Goal: Task Accomplishment & Management: Manage account settings

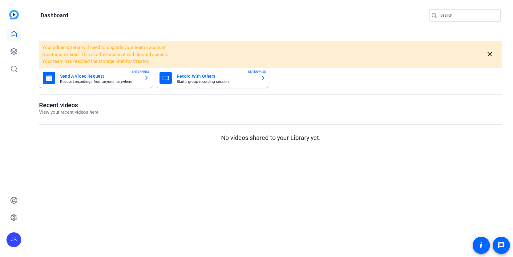
click at [14, 238] on div "JS" at bounding box center [13, 239] width 15 height 15
click at [36, 196] on div at bounding box center [256, 128] width 513 height 257
click at [492, 54] on mat-icon "close" at bounding box center [490, 54] width 8 height 8
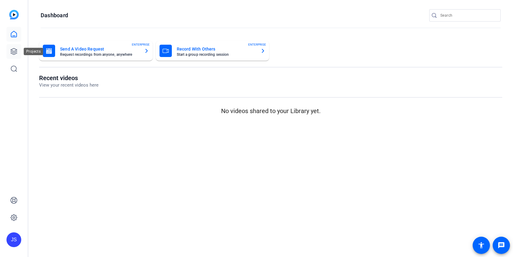
click at [13, 49] on icon at bounding box center [14, 51] width 6 height 6
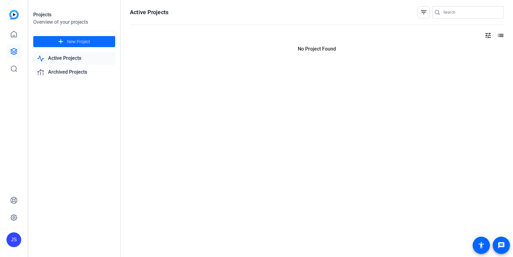
click at [84, 40] on span "New Project" at bounding box center [78, 41] width 23 height 6
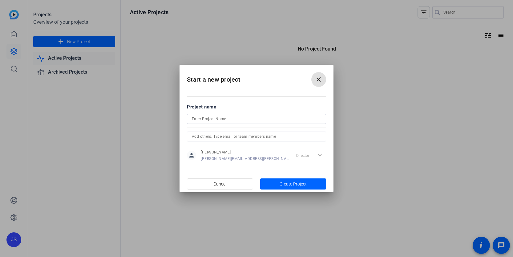
click at [198, 116] on input at bounding box center [256, 118] width 129 height 7
click at [194, 119] on input "SGLI 60th Anniversary Video" at bounding box center [256, 118] width 129 height 7
type input "SLGLI 60th Anniversary Video"
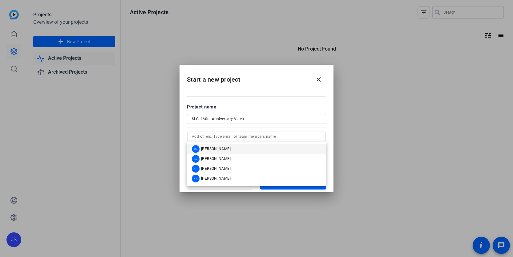
click at [211, 138] on input "text" at bounding box center [256, 136] width 129 height 7
click at [268, 102] on mat-dialog-content "Project name SLGLI 60th Anniversary Video person [PERSON_NAME] [PERSON_NAME][EM…" at bounding box center [256, 133] width 154 height 86
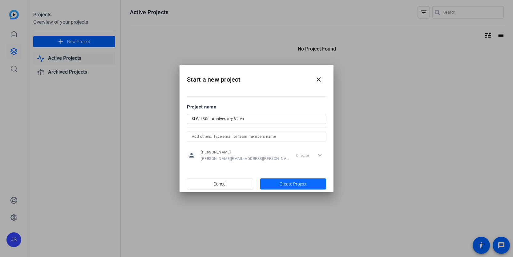
click at [279, 184] on span "Create Project" at bounding box center [292, 184] width 27 height 6
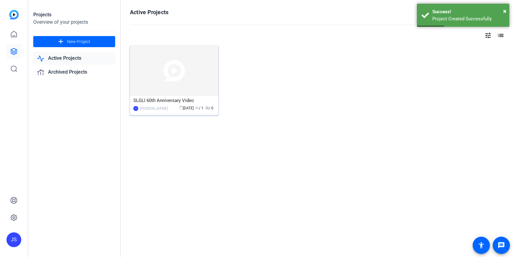
click at [189, 67] on img at bounding box center [174, 70] width 88 height 50
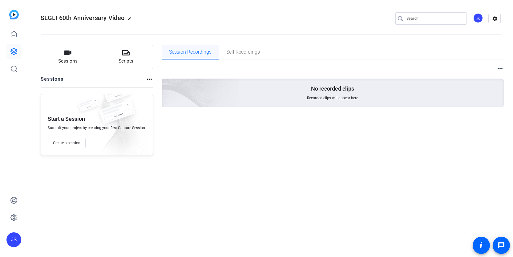
click at [200, 50] on span "Session Recordings" at bounding box center [190, 52] width 42 height 5
click at [71, 142] on span "Create a session" at bounding box center [66, 142] width 27 height 5
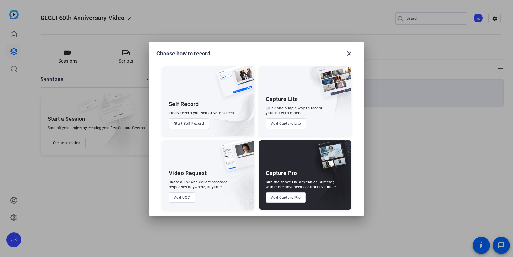
click at [292, 197] on button "Add Capture Pro" at bounding box center [286, 197] width 40 height 10
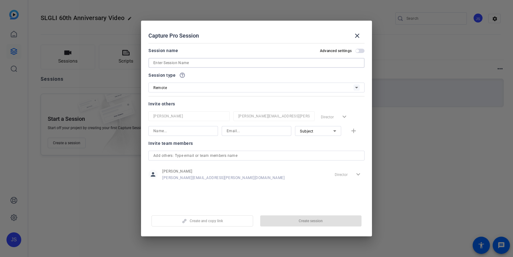
click at [222, 64] on input at bounding box center [256, 62] width 206 height 7
click at [222, 63] on input at bounding box center [256, 62] width 206 height 7
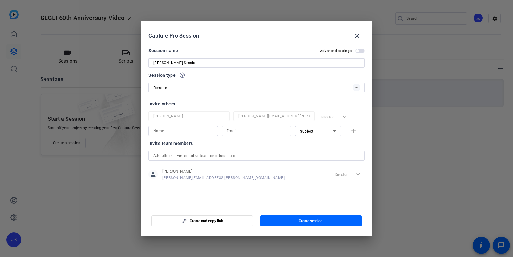
type input "[PERSON_NAME] Session"
click at [359, 48] on mat-slide-toggle "Advanced settings" at bounding box center [342, 50] width 45 height 7
click at [359, 50] on span "button" at bounding box center [359, 51] width 9 height 4
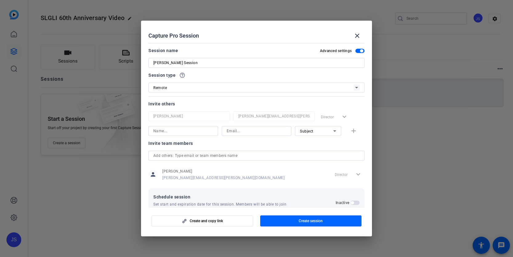
click at [359, 50] on span "button" at bounding box center [359, 51] width 9 height 4
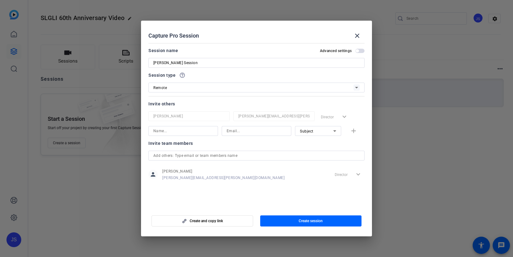
click at [359, 50] on span "button" at bounding box center [359, 51] width 9 height 4
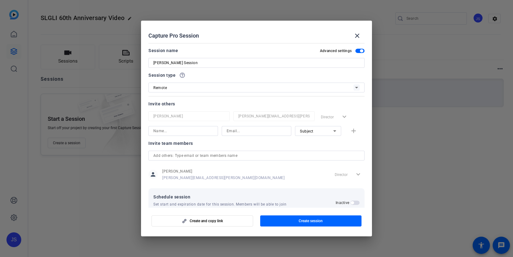
click at [356, 87] on icon at bounding box center [356, 88] width 3 height 2
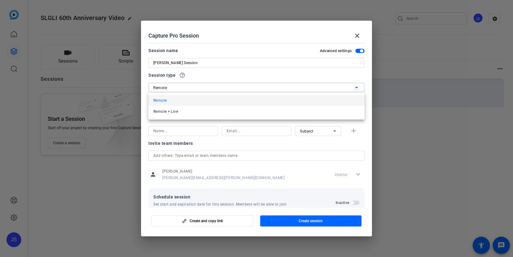
click at [356, 87] on div at bounding box center [256, 128] width 513 height 257
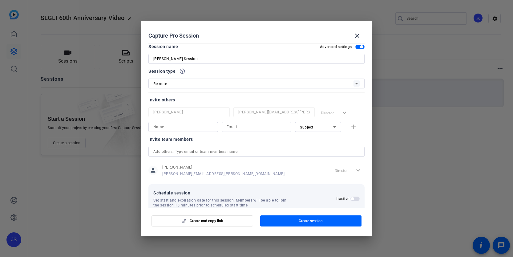
scroll to position [16, 0]
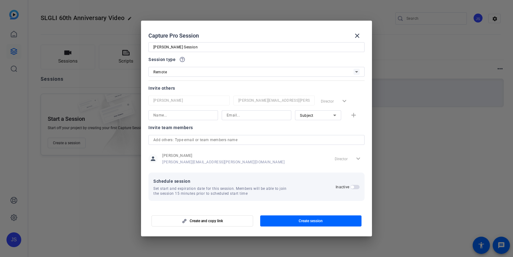
click at [352, 186] on span "button" at bounding box center [352, 186] width 3 height 3
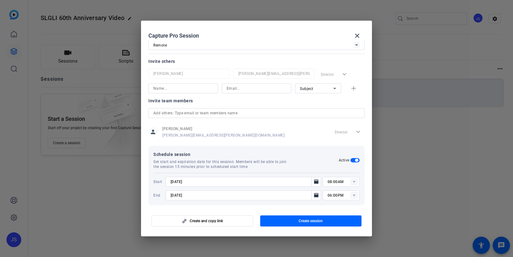
scroll to position [47, 0]
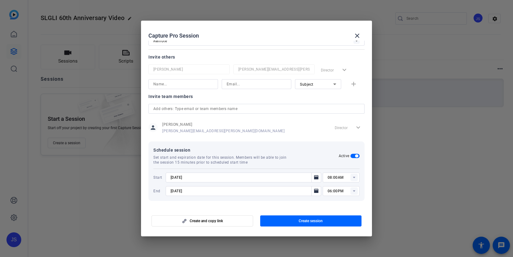
click at [354, 177] on icon at bounding box center [354, 178] width 2 height 2
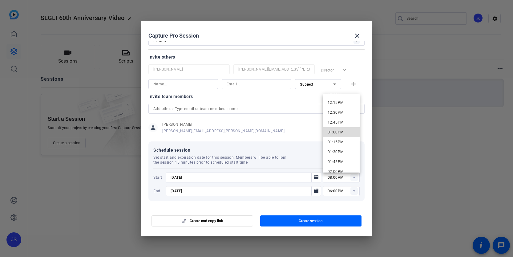
click at [339, 131] on span "01:00PM" at bounding box center [335, 132] width 16 height 4
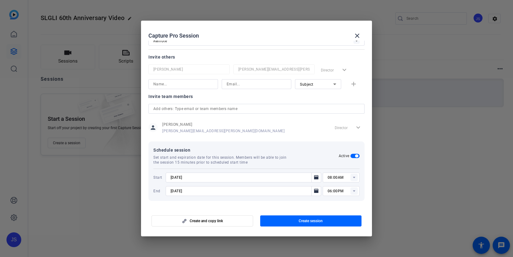
type input "01:00PM"
click at [353, 191] on rect at bounding box center [353, 190] width 7 height 7
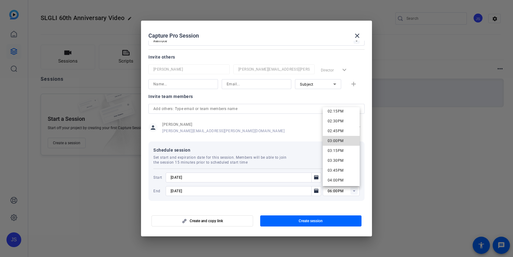
click at [338, 138] on span "03:00PM" at bounding box center [335, 140] width 16 height 7
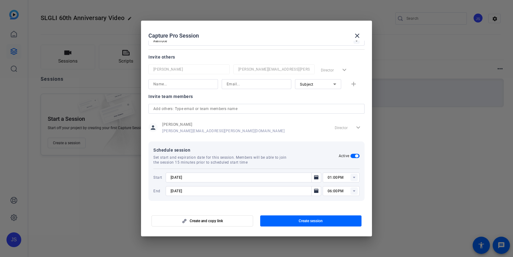
type input "03:00PM"
click at [315, 190] on icon "Open calendar" at bounding box center [316, 190] width 5 height 7
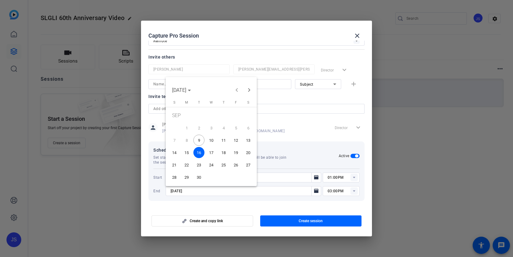
click at [199, 139] on span "9" at bounding box center [198, 140] width 11 height 11
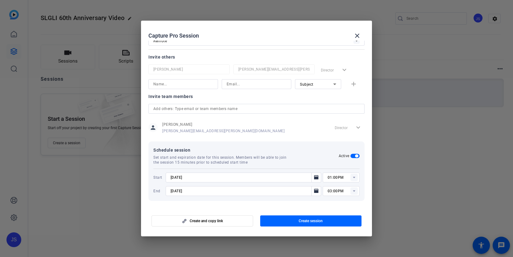
type input "[DATE]"
click at [269, 205] on mat-dialog-content "Session name Advanced settings [PERSON_NAME] Session Session type help_outline …" at bounding box center [256, 124] width 231 height 167
click at [197, 86] on input at bounding box center [183, 83] width 60 height 7
type input "[PERSON_NAME]"
click at [236, 84] on input at bounding box center [257, 83] width 60 height 7
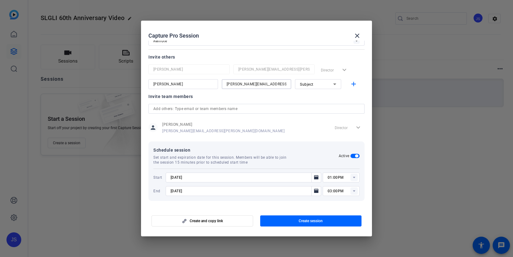
scroll to position [0, 1]
type input "[PERSON_NAME][EMAIL_ADDRESS][PERSON_NAME][DOMAIN_NAME]"
click at [350, 84] on mat-icon "add" at bounding box center [354, 84] width 8 height 8
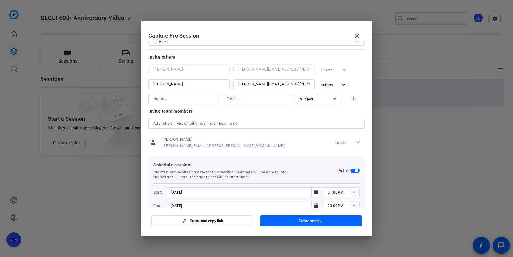
click at [188, 99] on input at bounding box center [183, 98] width 60 height 7
type input "[PERSON_NAME]"
click at [243, 101] on input at bounding box center [257, 98] width 60 height 7
type input "[PERSON_NAME][EMAIL_ADDRESS][PERSON_NAME][DOMAIN_NAME]"
click at [321, 100] on div "Subject" at bounding box center [316, 99] width 33 height 8
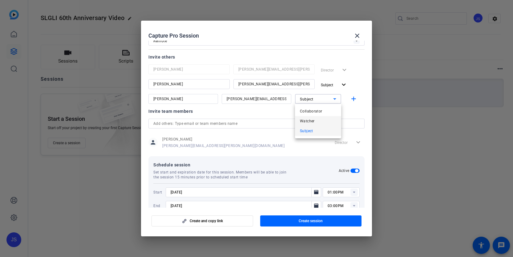
click at [312, 119] on span "Watcher" at bounding box center [307, 120] width 15 height 7
click at [355, 96] on mat-icon "add" at bounding box center [354, 99] width 8 height 8
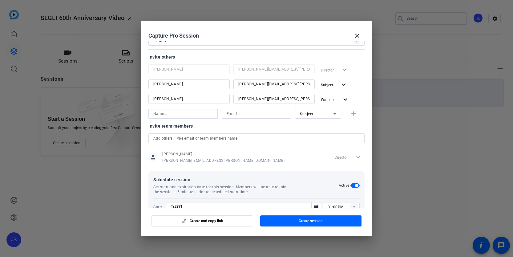
click at [177, 115] on input at bounding box center [183, 113] width 60 height 7
type input "[PERSON_NAME]"
click at [234, 111] on input at bounding box center [257, 113] width 60 height 7
type input "[PERSON_NAME][EMAIL_ADDRESS][PERSON_NAME][DOMAIN_NAME]"
click at [317, 118] on div "Subject" at bounding box center [318, 114] width 36 height 10
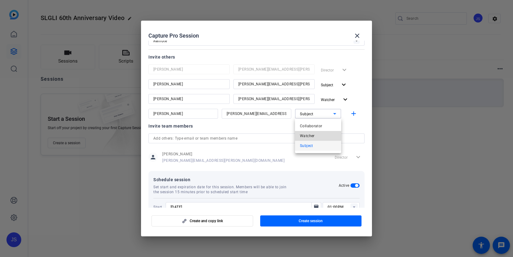
click at [314, 132] on span "Watcher" at bounding box center [307, 135] width 15 height 7
click at [317, 123] on div at bounding box center [318, 121] width 46 height 7
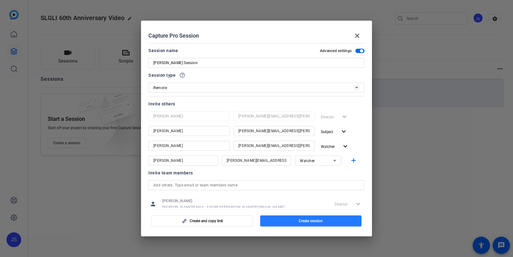
click at [313, 222] on span "Create session" at bounding box center [311, 220] width 24 height 5
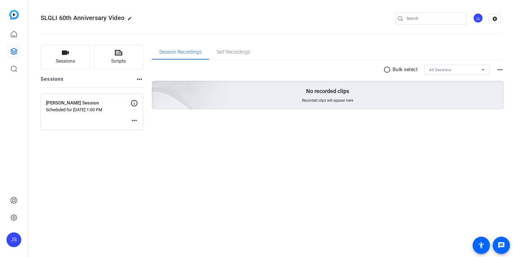
click at [133, 121] on mat-icon "more_horiz" at bounding box center [134, 120] width 7 height 7
click at [134, 103] on div at bounding box center [256, 128] width 513 height 257
click at [134, 103] on icon at bounding box center [134, 103] width 6 height 6
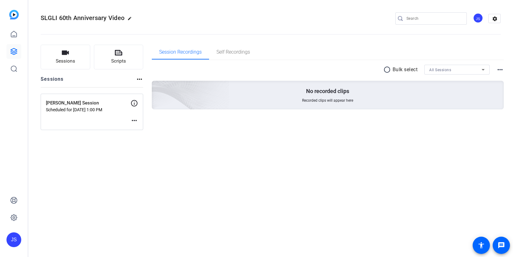
click at [132, 119] on mat-icon "more_horiz" at bounding box center [134, 120] width 7 height 7
click at [136, 128] on span "Edit Session" at bounding box center [149, 129] width 28 height 7
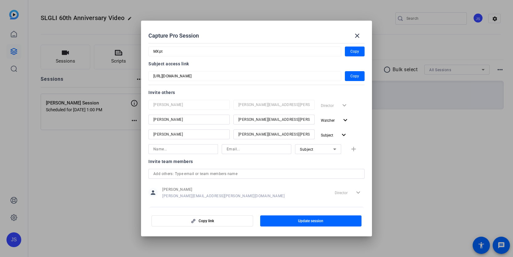
scroll to position [37, 0]
click at [210, 147] on input at bounding box center [183, 147] width 60 height 7
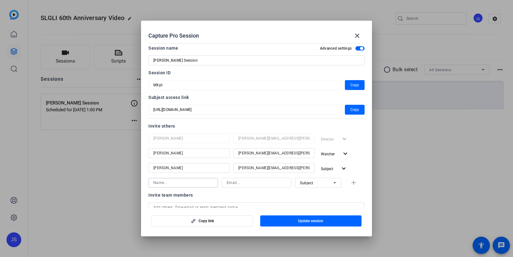
scroll to position [0, 0]
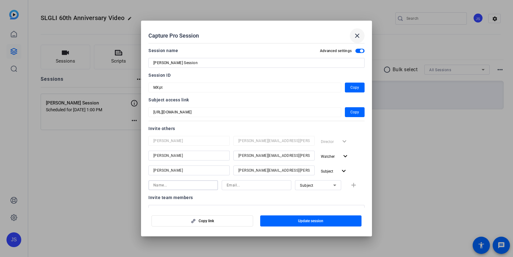
click at [358, 35] on mat-icon "close" at bounding box center [356, 35] width 7 height 7
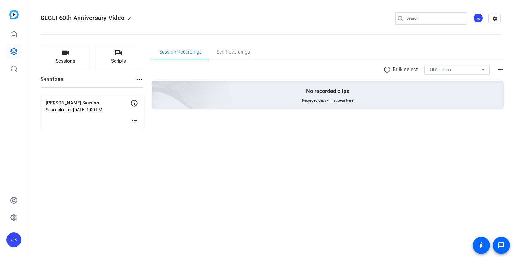
click at [98, 112] on p "Scheduled for [DATE] 1:00 PM" at bounding box center [88, 109] width 85 height 5
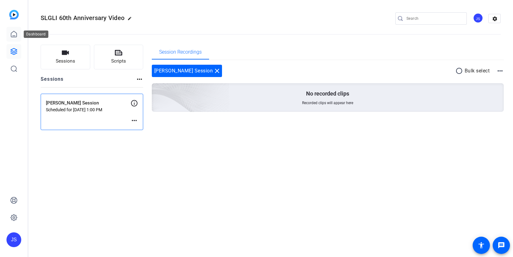
click at [14, 37] on icon at bounding box center [13, 33] width 7 height 7
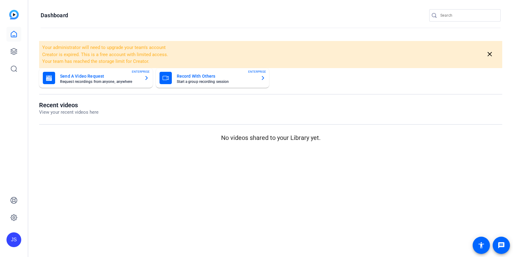
click at [13, 16] on img at bounding box center [14, 15] width 10 height 10
click at [15, 16] on img at bounding box center [14, 15] width 10 height 10
click at [14, 33] on icon at bounding box center [13, 33] width 7 height 7
click at [14, 50] on icon at bounding box center [13, 51] width 7 height 7
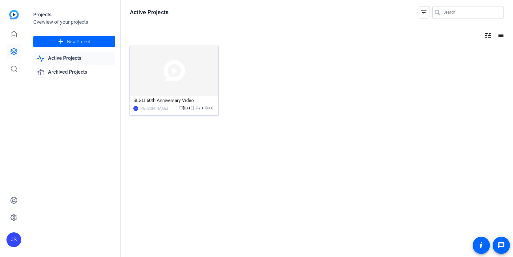
click at [162, 81] on img at bounding box center [174, 70] width 88 height 50
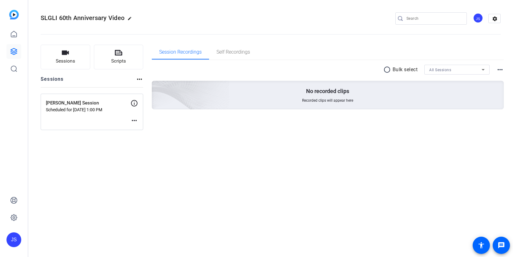
click at [134, 118] on mat-icon "more_horiz" at bounding box center [134, 120] width 7 height 7
click at [118, 117] on div at bounding box center [256, 128] width 513 height 257
click at [108, 115] on div "[PERSON_NAME] Session Scheduled for [DATE] 1:00 PM more_horiz" at bounding box center [92, 112] width 102 height 36
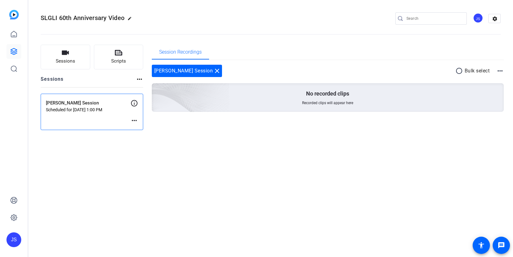
click at [108, 115] on div "[PERSON_NAME] Session Scheduled for [DATE] 1:00 PM more_horiz" at bounding box center [92, 112] width 102 height 36
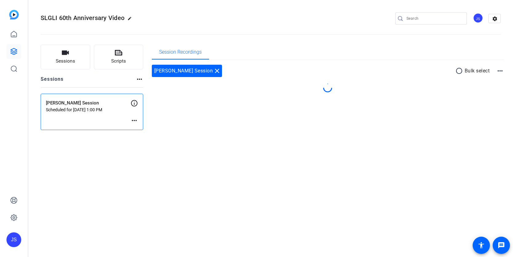
click at [108, 115] on div "[PERSON_NAME] Session Scheduled for [DATE] 1:00 PM more_horiz" at bounding box center [92, 112] width 102 height 36
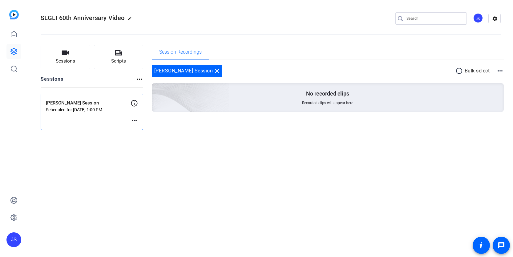
click at [108, 115] on div "[PERSON_NAME] Session Scheduled for [DATE] 1:00 PM more_horiz" at bounding box center [92, 112] width 102 height 36
click at [14, 219] on icon at bounding box center [13, 217] width 7 height 7
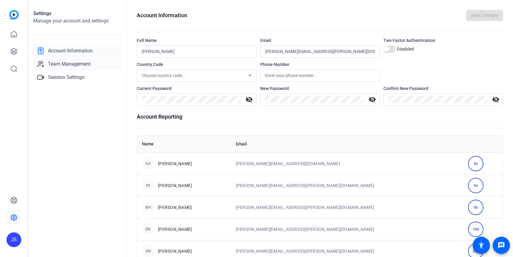
click at [85, 66] on span "Team Management" at bounding box center [69, 63] width 42 height 7
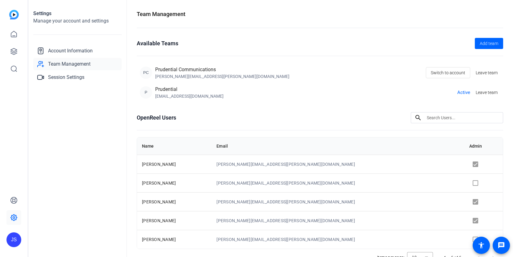
click at [464, 240] on td at bounding box center [483, 239] width 38 height 19
click at [464, 239] on td at bounding box center [483, 239] width 38 height 19
click at [56, 77] on span "Session Settings" at bounding box center [66, 77] width 36 height 7
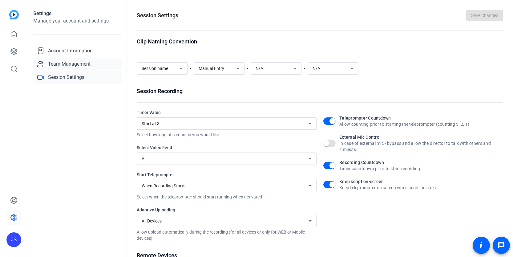
click at [59, 65] on span "Team Management" at bounding box center [69, 63] width 42 height 7
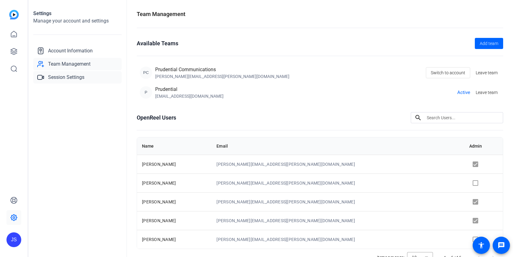
click at [57, 76] on span "Session Settings" at bounding box center [66, 77] width 36 height 7
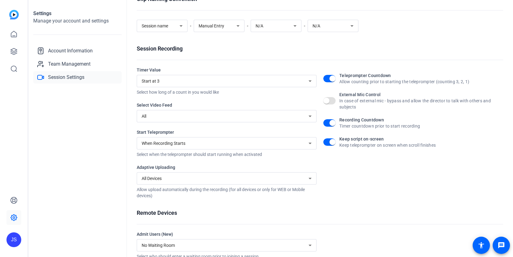
scroll to position [37, 0]
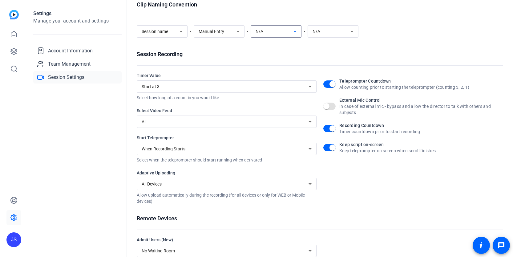
click at [293, 31] on icon at bounding box center [294, 31] width 7 height 7
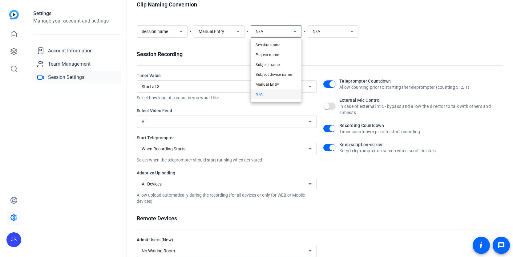
click at [232, 57] on div at bounding box center [256, 128] width 513 height 257
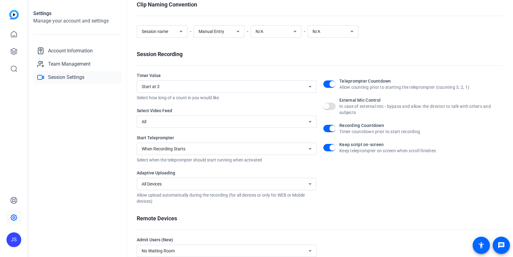
click at [182, 33] on icon at bounding box center [180, 31] width 7 height 7
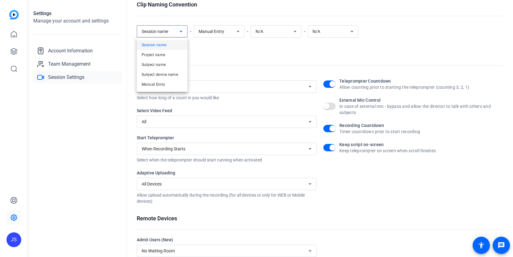
click at [177, 45] on mat-option "Session name" at bounding box center [162, 45] width 51 height 10
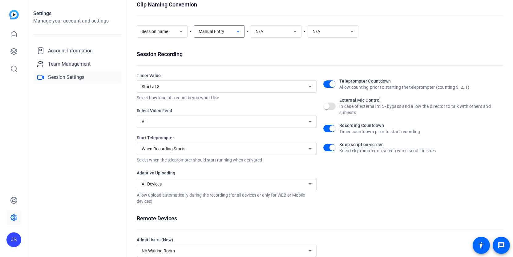
click at [217, 30] on span "Manual Entry" at bounding box center [212, 31] width 26 height 5
click at [270, 57] on div at bounding box center [256, 128] width 513 height 257
click at [236, 36] on div "Manual Entry" at bounding box center [219, 31] width 41 height 12
click at [263, 48] on div at bounding box center [256, 128] width 513 height 257
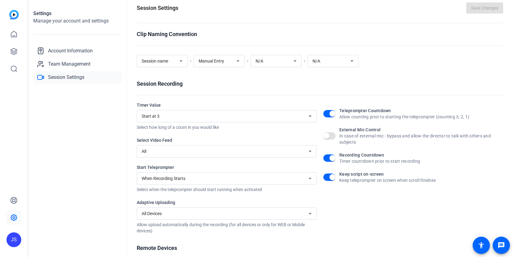
scroll to position [0, 0]
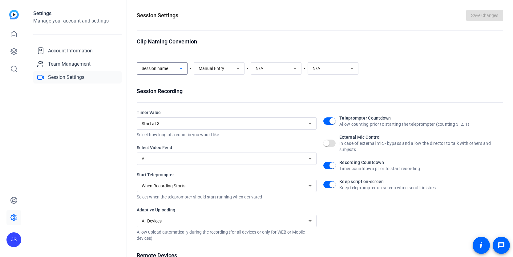
click at [180, 66] on icon at bounding box center [180, 68] width 7 height 7
click at [174, 88] on mat-option "Project name" at bounding box center [162, 92] width 51 height 10
click at [223, 68] on span "Manual Entry" at bounding box center [212, 68] width 26 height 5
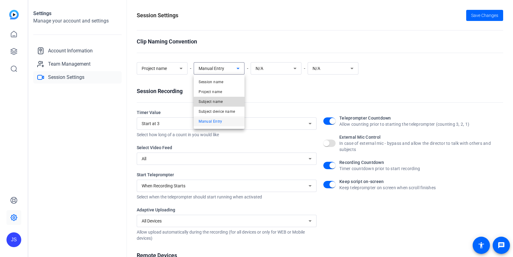
click at [218, 102] on span "Subject name" at bounding box center [211, 101] width 24 height 7
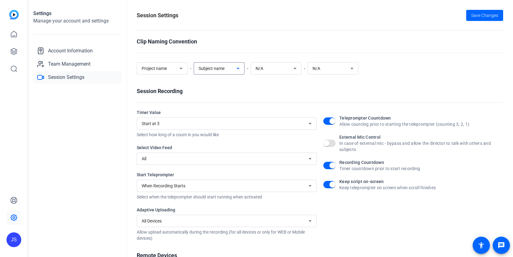
click at [279, 68] on div "N/A" at bounding box center [274, 68] width 38 height 7
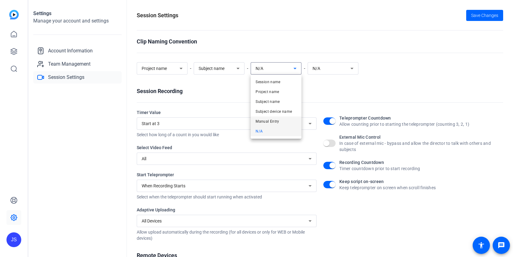
click at [268, 119] on span "Manual Entry" at bounding box center [267, 121] width 24 height 7
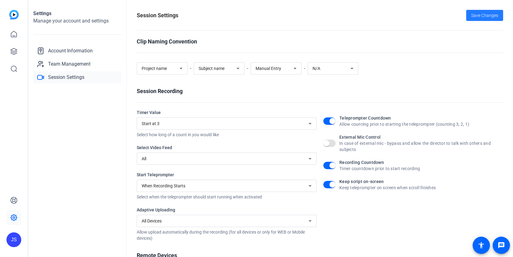
click at [484, 14] on span "Save Changes" at bounding box center [484, 15] width 27 height 6
click at [15, 239] on div "JS" at bounding box center [13, 239] width 15 height 15
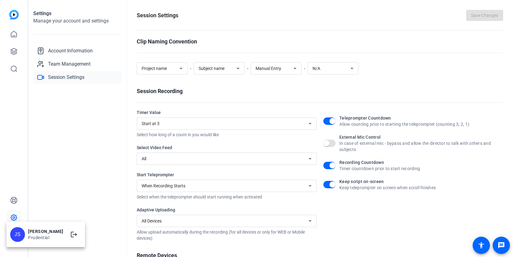
click at [12, 50] on div at bounding box center [256, 128] width 513 height 257
click at [16, 50] on icon at bounding box center [14, 51] width 6 height 6
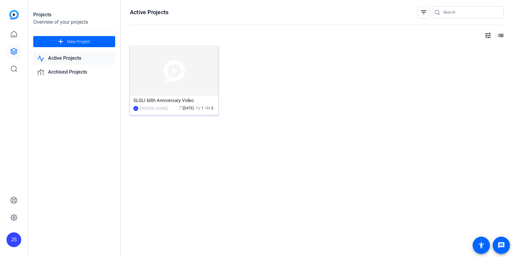
click at [158, 69] on img at bounding box center [174, 70] width 88 height 50
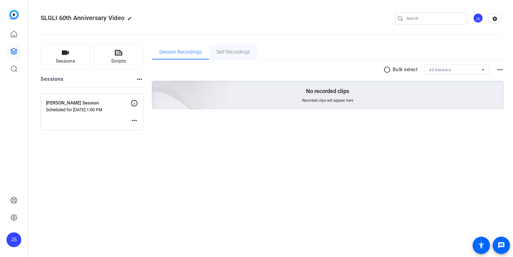
click at [239, 54] on span "Self Recordings" at bounding box center [233, 52] width 34 height 5
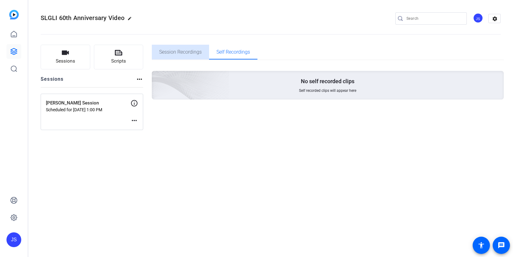
click at [188, 52] on span "Session Recordings" at bounding box center [180, 52] width 42 height 5
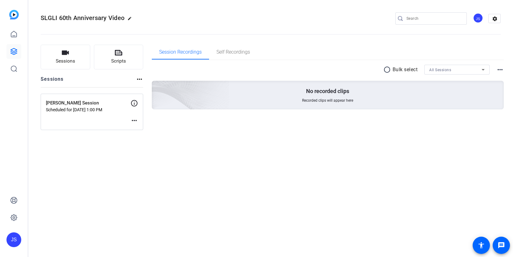
click at [117, 108] on p "Scheduled for [DATE] 1:00 PM" at bounding box center [88, 109] width 85 height 5
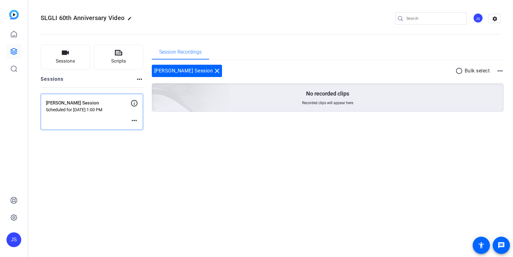
click at [139, 80] on mat-icon "more_horiz" at bounding box center [139, 78] width 7 height 7
click at [108, 108] on div at bounding box center [256, 128] width 513 height 257
click at [500, 73] on mat-icon "more_horiz" at bounding box center [499, 70] width 7 height 7
click at [499, 61] on div at bounding box center [256, 128] width 513 height 257
click at [446, 186] on div "SLGLI 60th Anniversary Video edit JS settings Sessions Scripts Sessions more_ho…" at bounding box center [270, 128] width 484 height 257
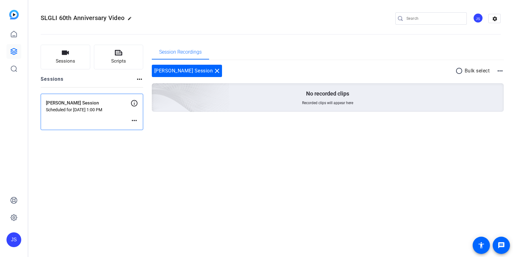
click at [275, 181] on div "SLGLI 60th Anniversary Video edit JS settings Sessions Scripts Sessions more_ho…" at bounding box center [270, 128] width 484 height 257
